Goal: Check status: Check status

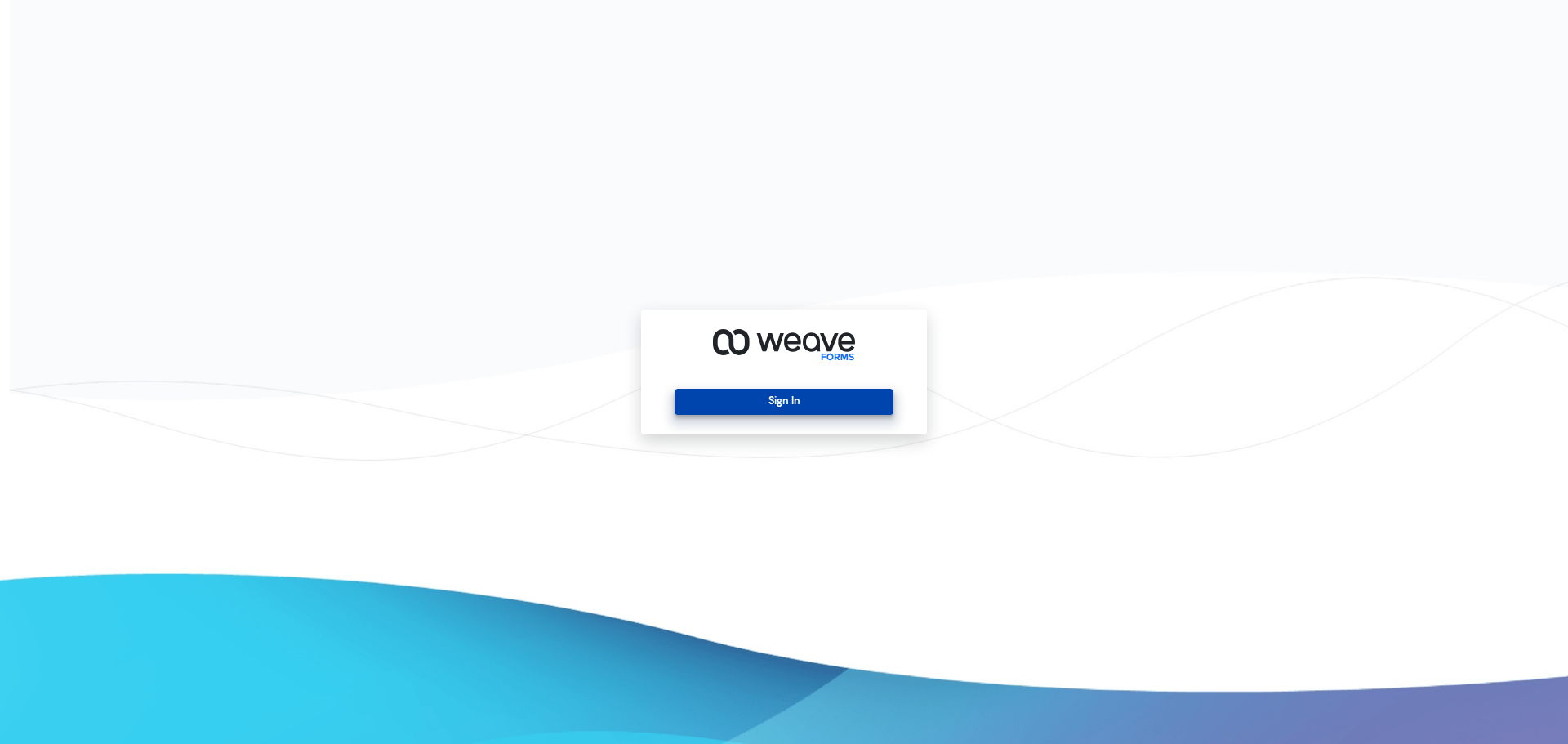
click at [863, 405] on button "Sign In" at bounding box center [784, 403] width 218 height 27
